Goal: Task Accomplishment & Management: Manage account settings

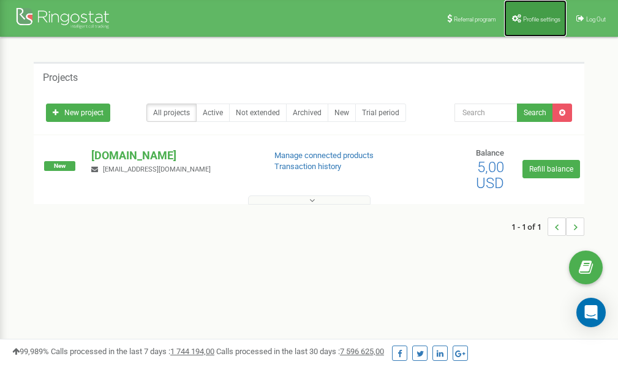
click at [535, 16] on span "Profile settings" at bounding box center [541, 19] width 37 height 7
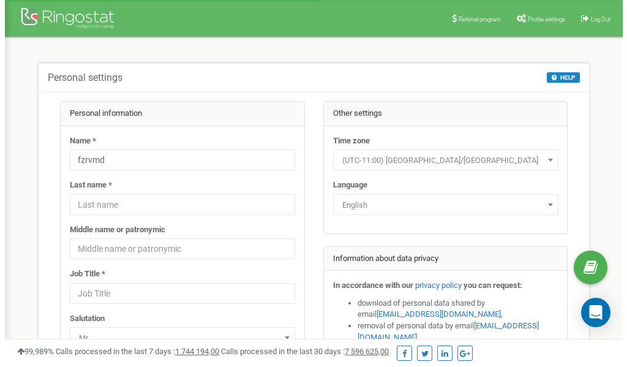
scroll to position [61, 0]
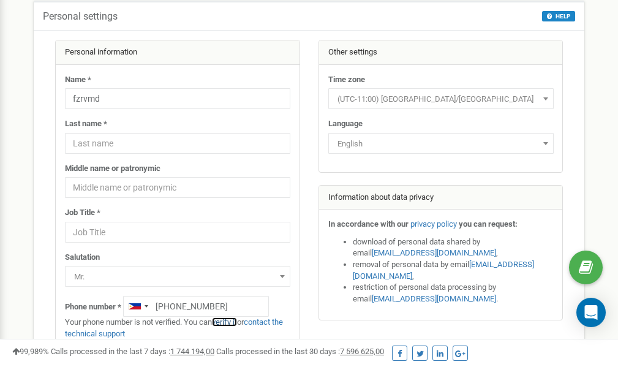
click at [231, 322] on link "verify it" at bounding box center [224, 321] width 25 height 9
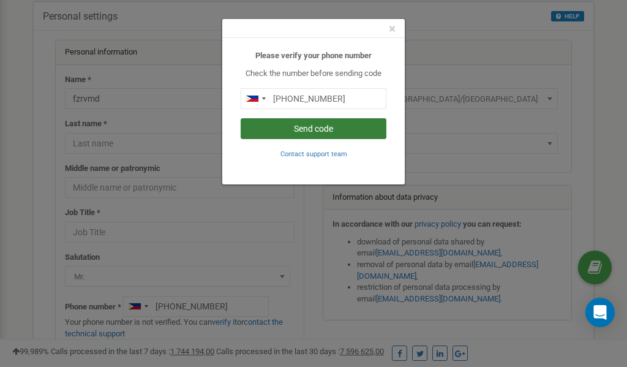
click at [316, 129] on button "Send code" at bounding box center [314, 128] width 146 height 21
